Goal: Download file/media

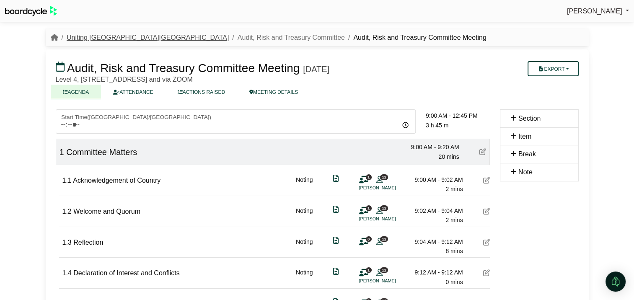
click at [101, 37] on link "Uniting [GEOGRAPHIC_DATA][GEOGRAPHIC_DATA]" at bounding box center [148, 37] width 162 height 7
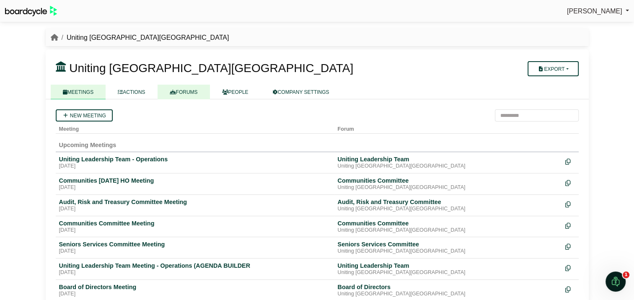
click at [184, 89] on link "FORUMS" at bounding box center [184, 92] width 52 height 15
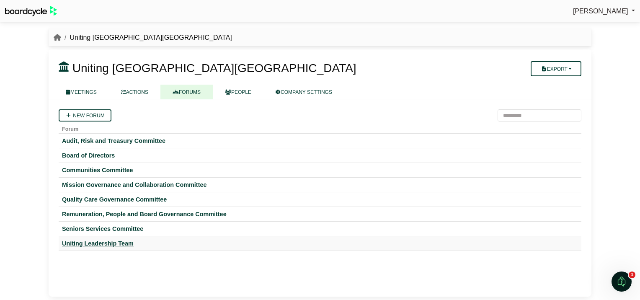
click at [94, 242] on div "Uniting Leadership Team" at bounding box center [320, 244] width 516 height 8
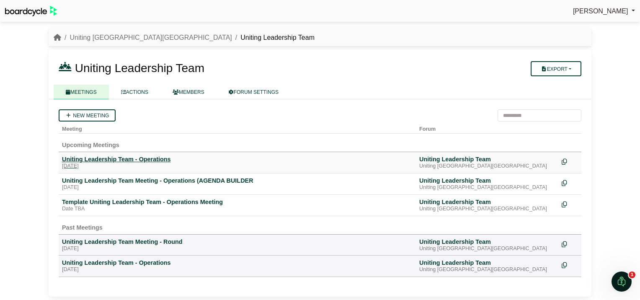
click at [122, 158] on div "Uniting Leadership Team - Operations" at bounding box center [237, 159] width 351 height 8
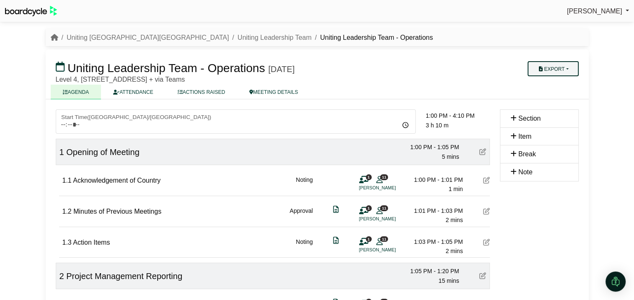
click at [545, 67] on button "Export" at bounding box center [553, 68] width 51 height 15
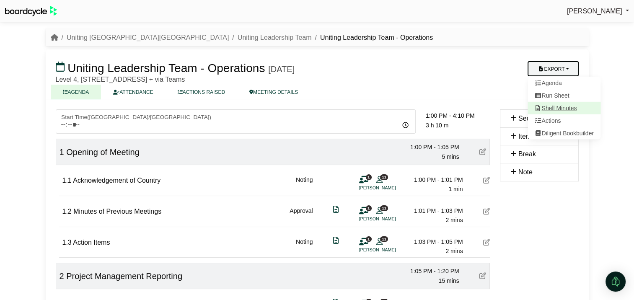
click at [563, 109] on link "Shell Minutes" at bounding box center [564, 108] width 73 height 13
